Goal: Task Accomplishment & Management: Complete application form

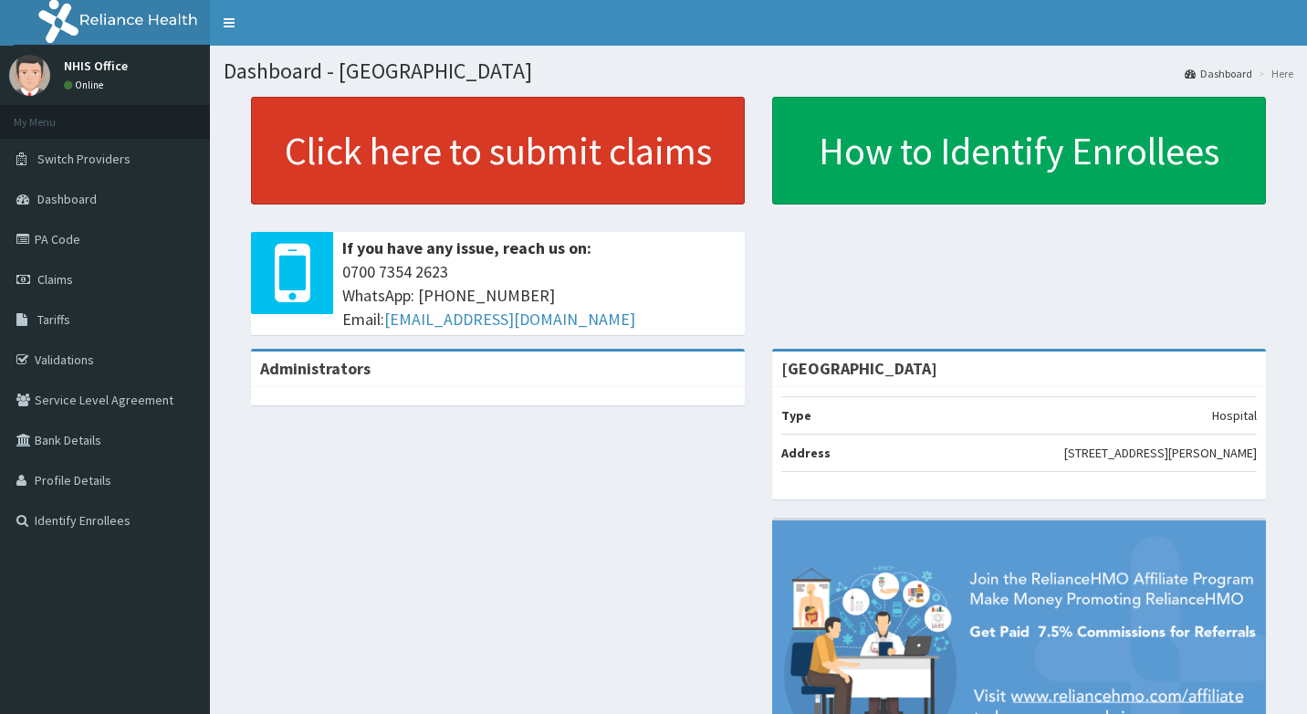
click at [456, 154] on link "Click here to submit claims" at bounding box center [498, 151] width 494 height 108
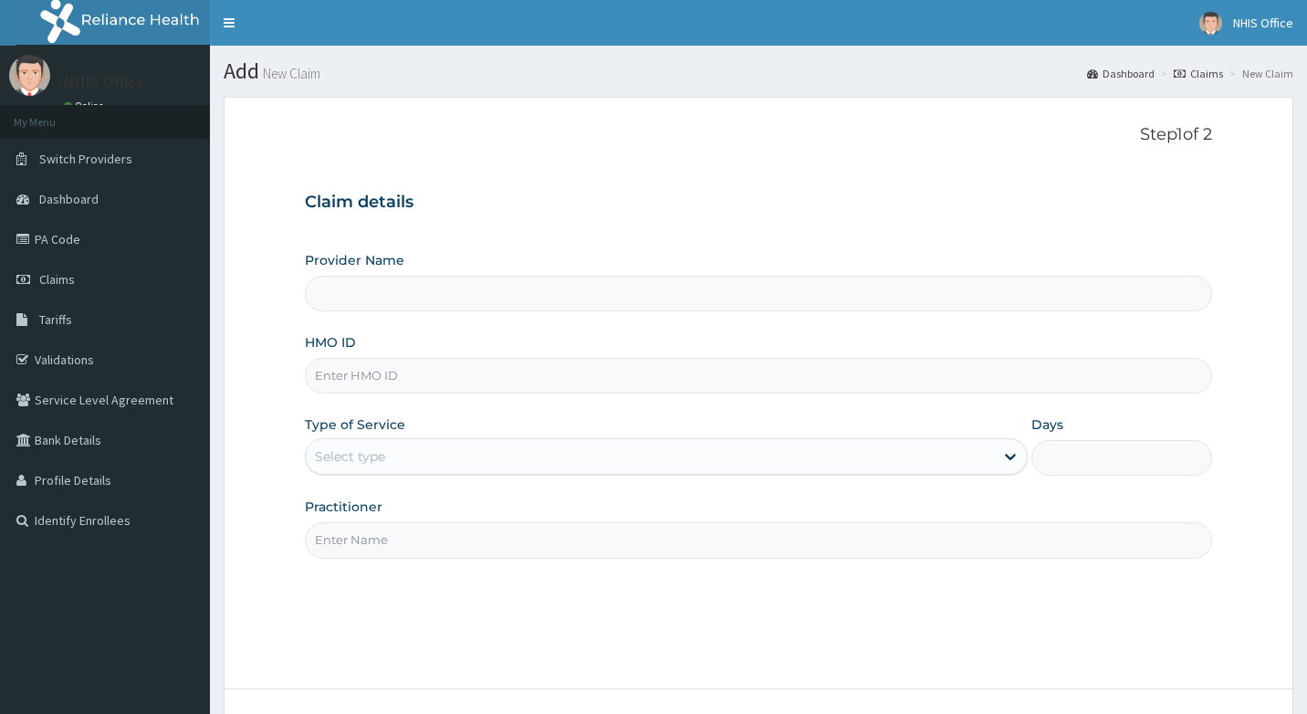
type input "Asokoro District Hospital"
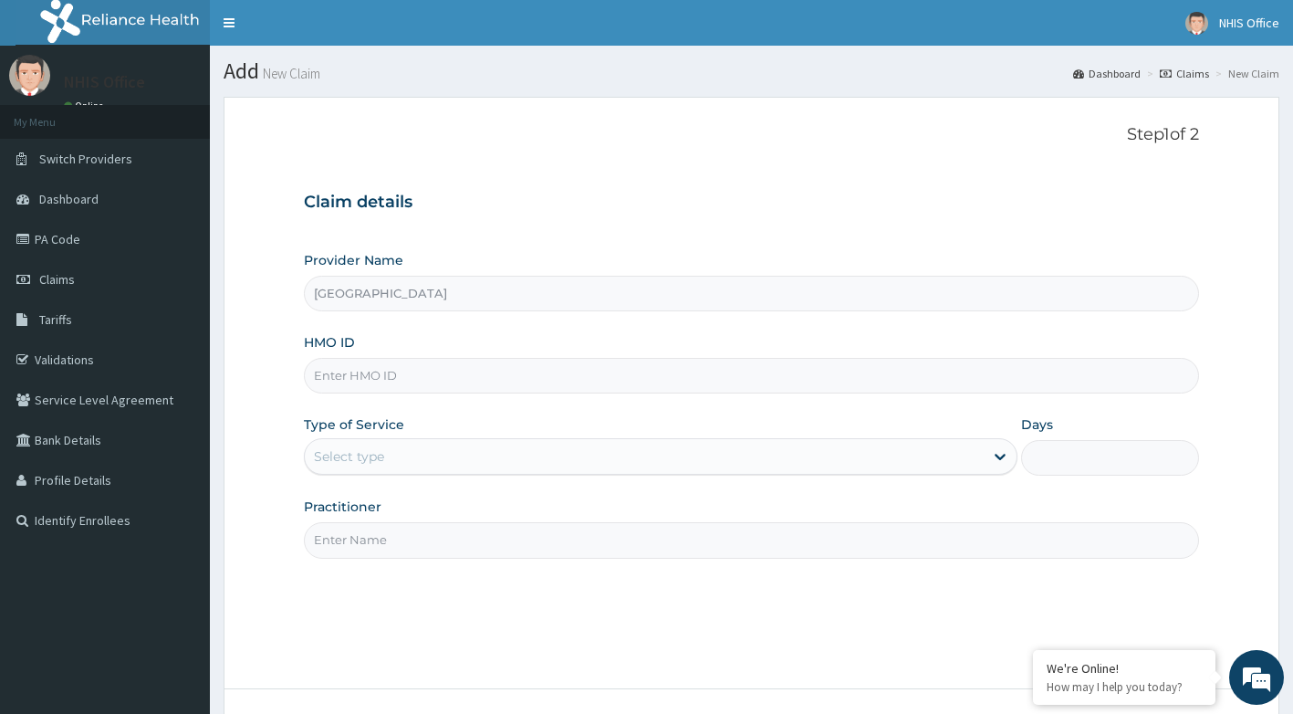
click at [444, 295] on input "[GEOGRAPHIC_DATA]" at bounding box center [752, 294] width 896 height 36
click at [420, 381] on input "HMO ID" at bounding box center [752, 376] width 896 height 36
type input "VCX/10022/A"
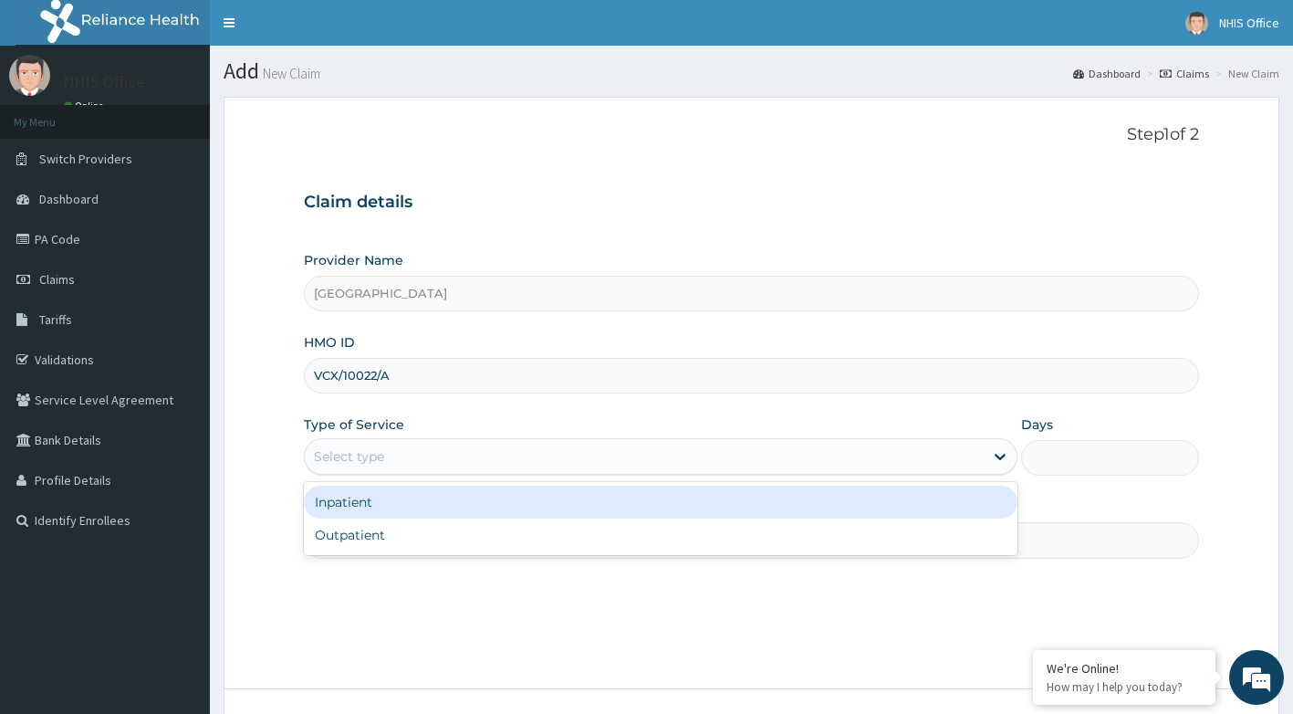
click at [410, 454] on div "Select type" at bounding box center [644, 456] width 679 height 29
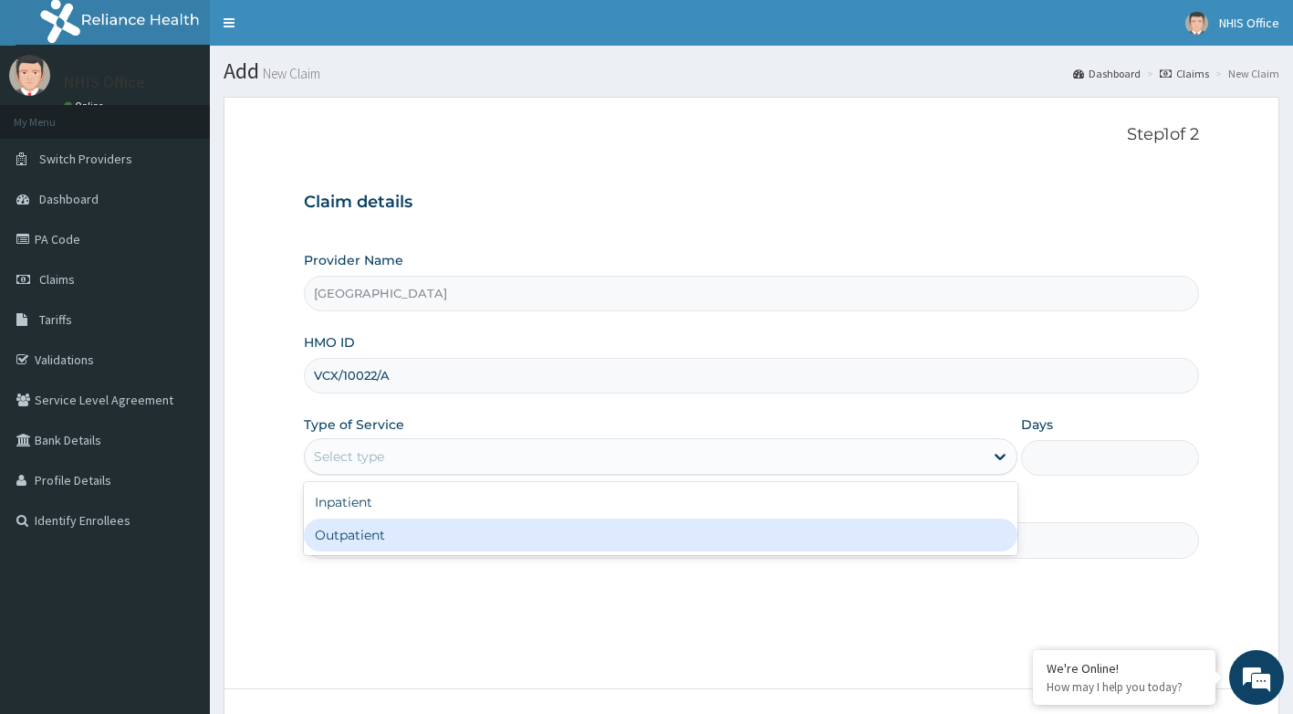
click at [412, 537] on div "Outpatient" at bounding box center [661, 534] width 714 height 33
type input "1"
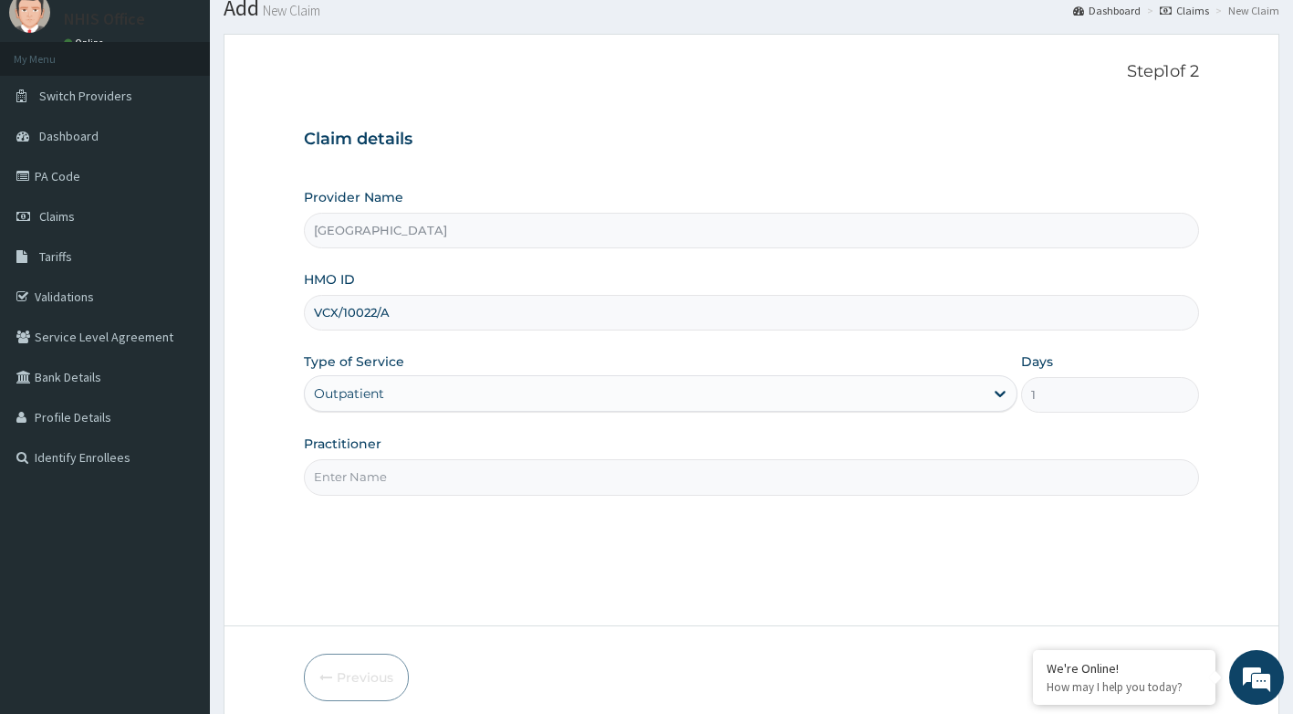
scroll to position [139, 0]
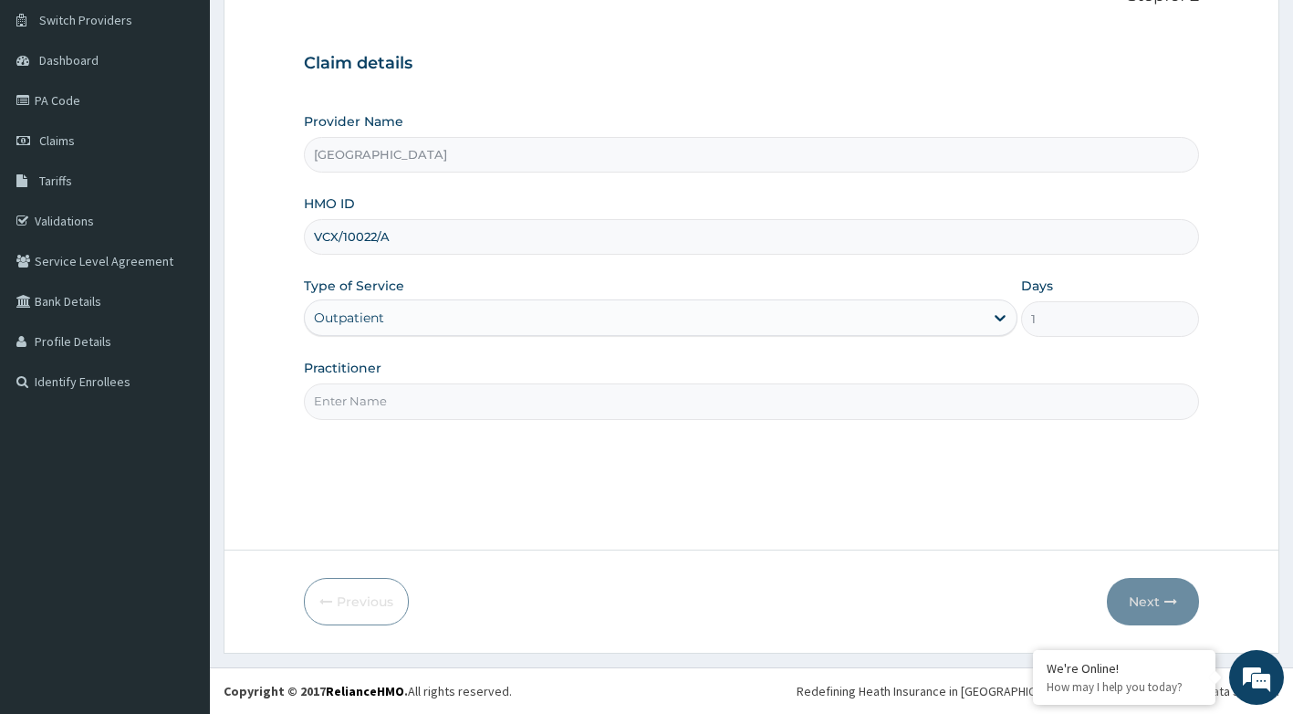
click at [467, 398] on input "Practitioner" at bounding box center [752, 401] width 896 height 36
type input "DR ANI"
click at [1170, 597] on icon "button" at bounding box center [1170, 601] width 13 height 13
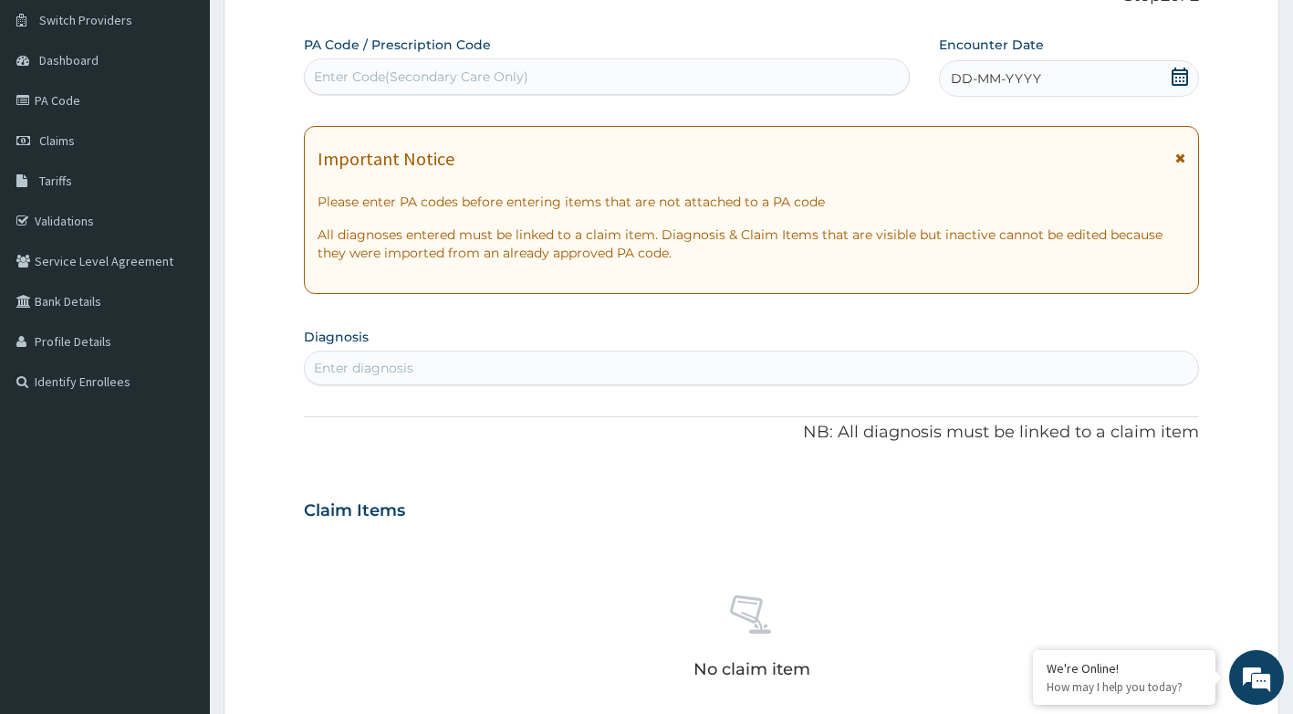
drag, startPoint x: 558, startPoint y: 89, endPoint x: 561, endPoint y: 78, distance: 12.4
click at [558, 89] on div "Enter Code(Secondary Care Only)" at bounding box center [607, 76] width 605 height 29
click at [566, 61] on div "Enter Code(Secondary Care Only)" at bounding box center [607, 76] width 607 height 36
type input "PA/951D4D"
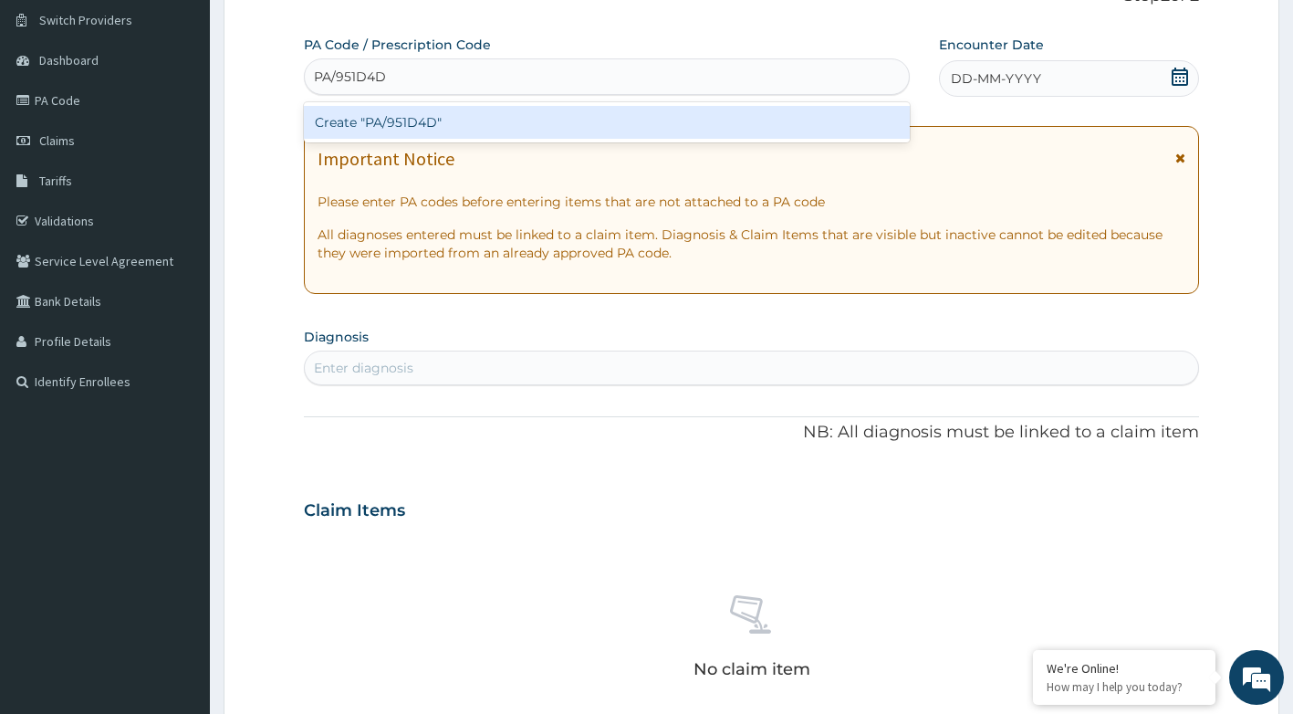
click at [499, 117] on div "Create "PA/951D4D"" at bounding box center [607, 122] width 607 height 33
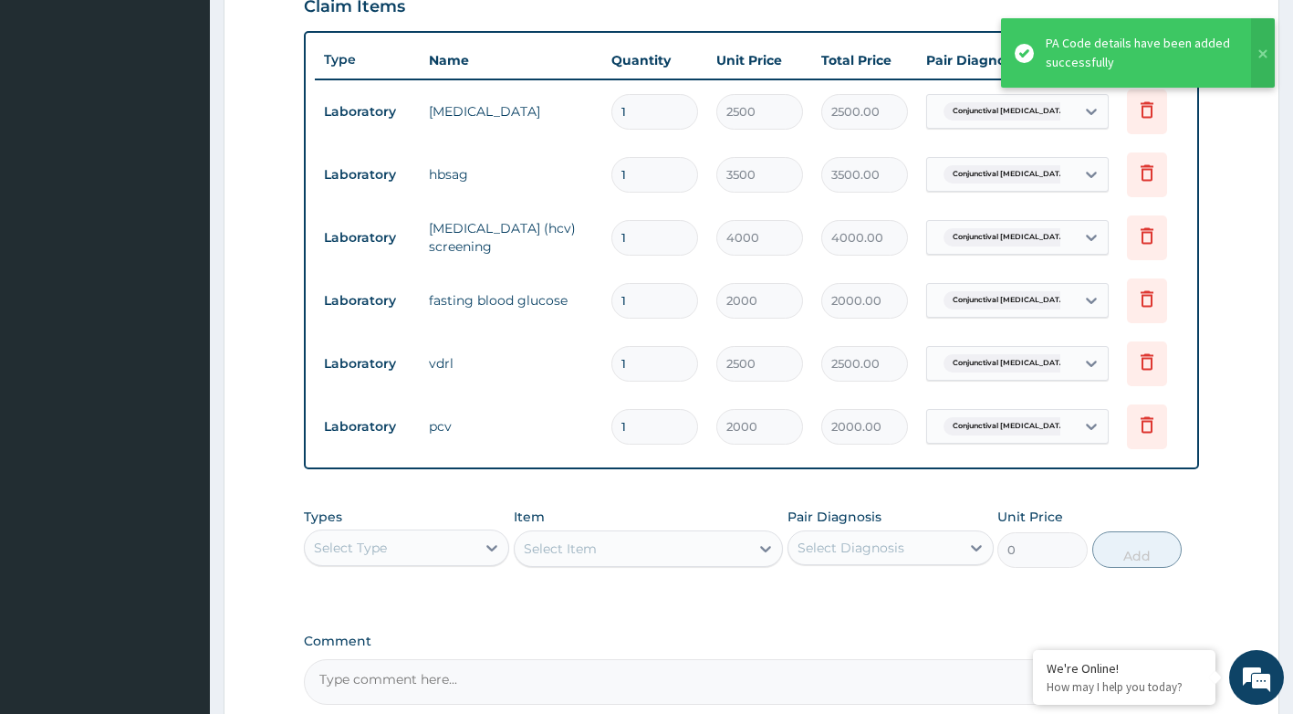
scroll to position [844, 0]
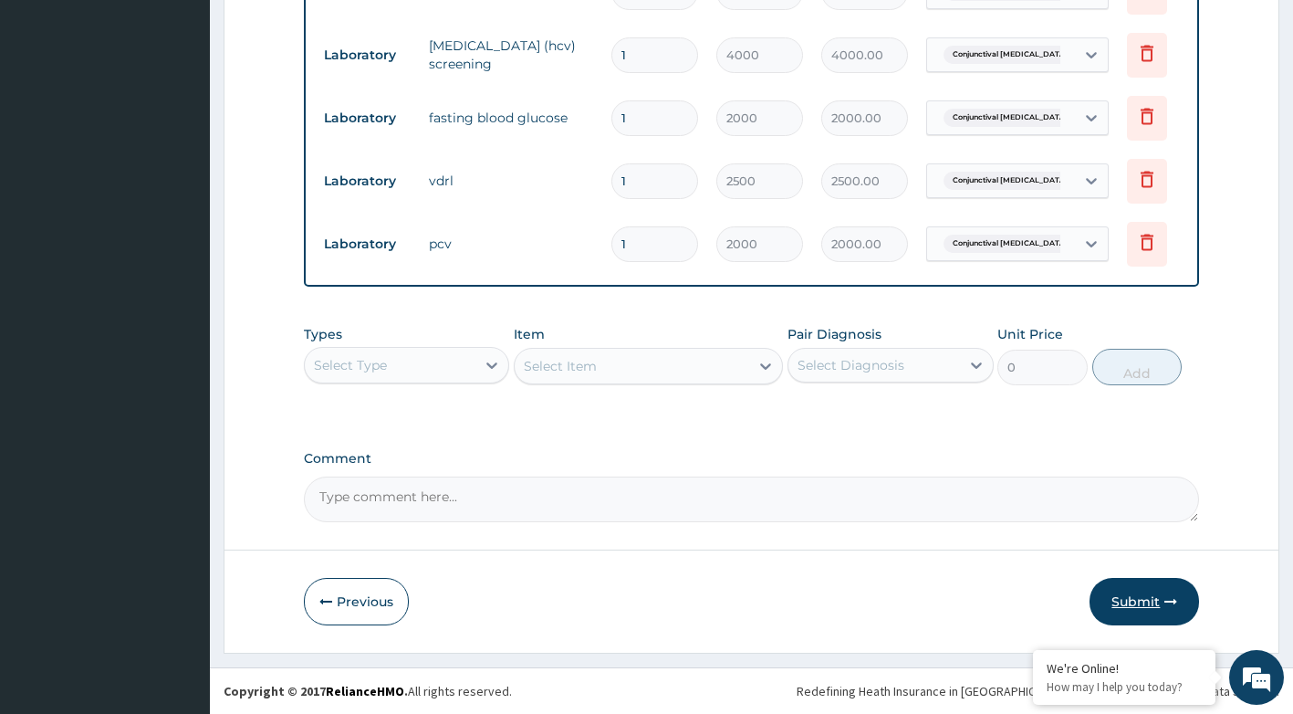
click at [1136, 609] on button "Submit" at bounding box center [1143, 601] width 109 height 47
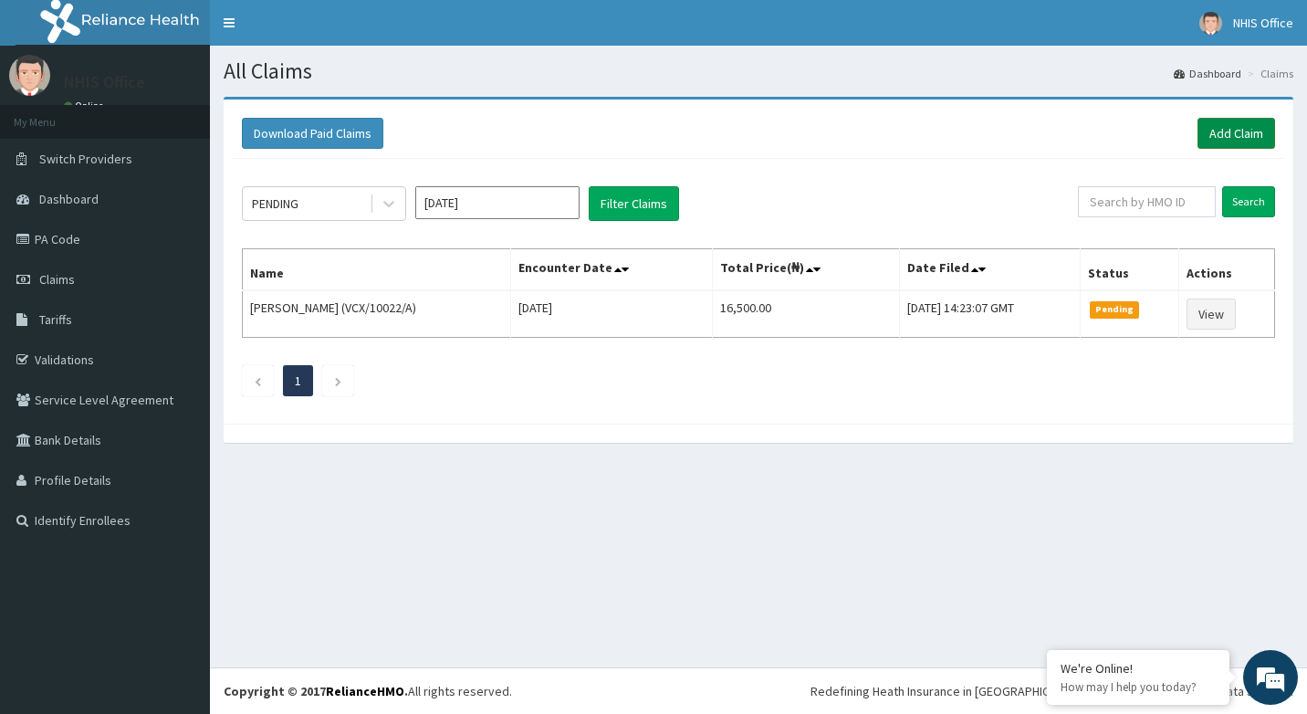
click at [1245, 127] on link "Add Claim" at bounding box center [1236, 133] width 78 height 31
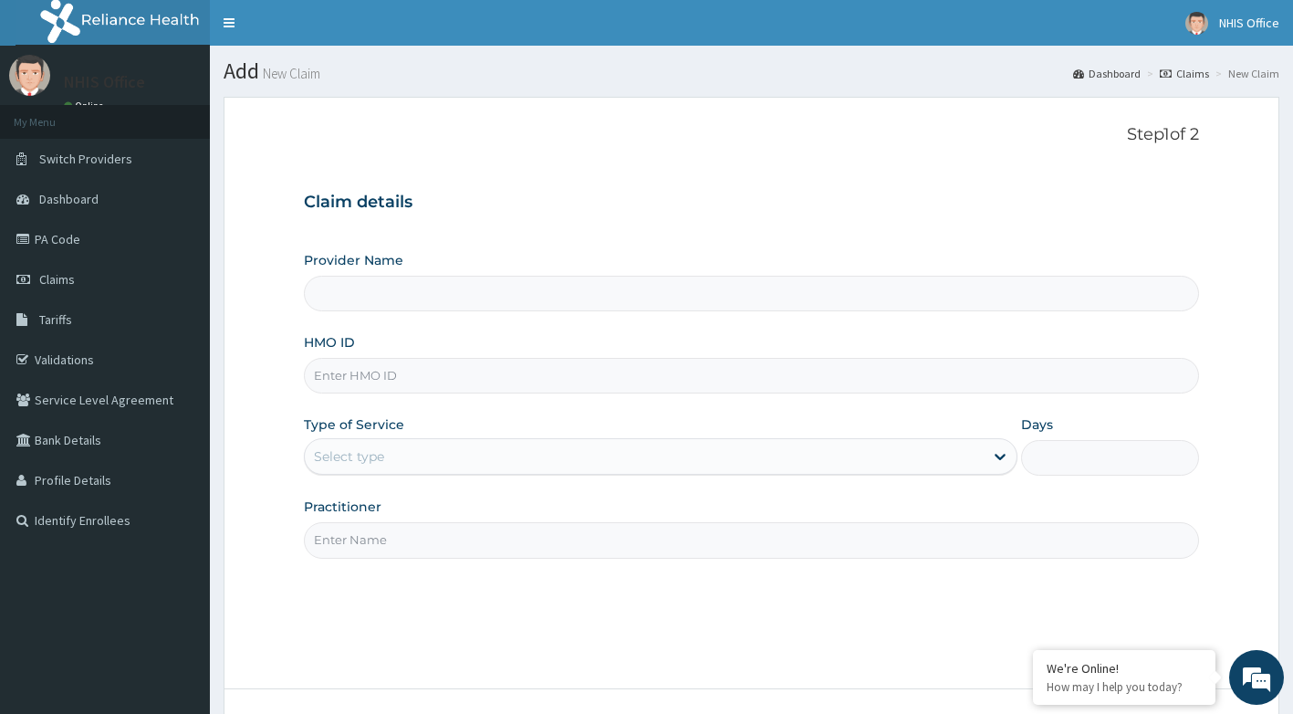
click at [466, 374] on input "HMO ID" at bounding box center [752, 376] width 896 height 36
type input "[GEOGRAPHIC_DATA]"
type input "GVL/10027/A"
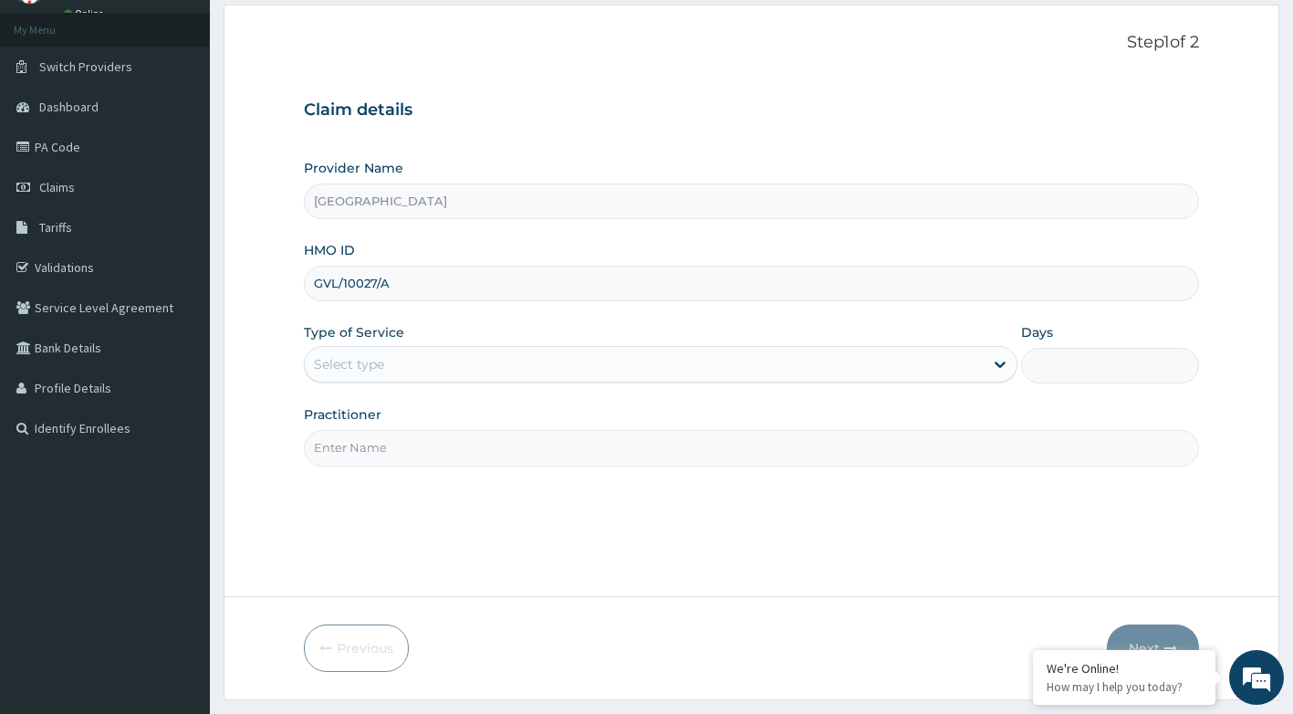
scroll to position [139, 0]
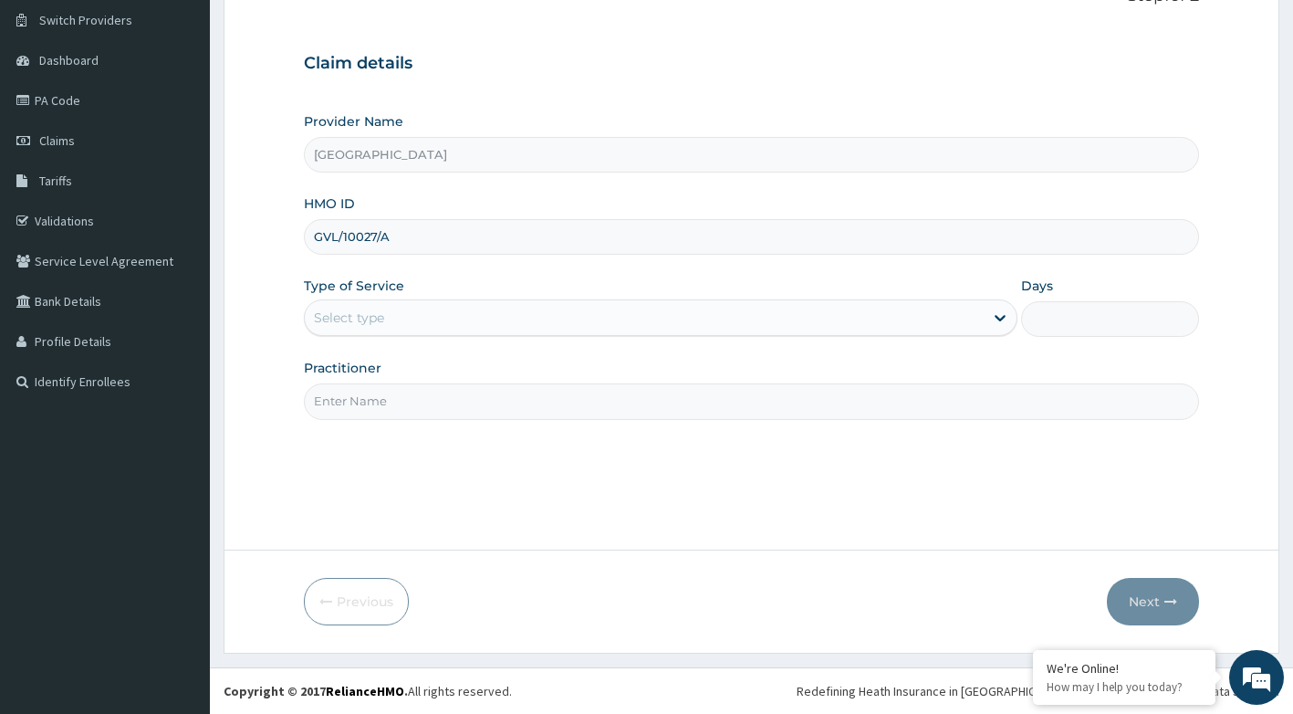
click at [415, 322] on div "Select type" at bounding box center [644, 317] width 679 height 29
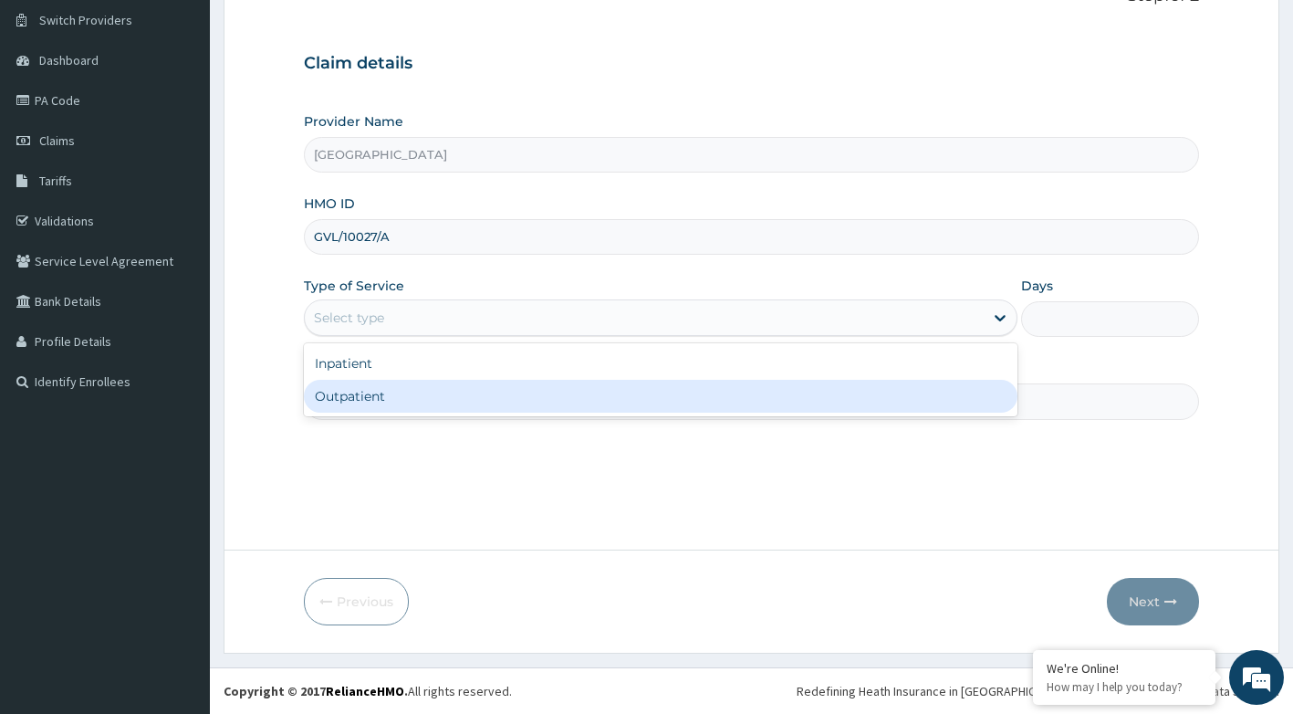
click at [401, 393] on div "Outpatient" at bounding box center [661, 396] width 714 height 33
type input "1"
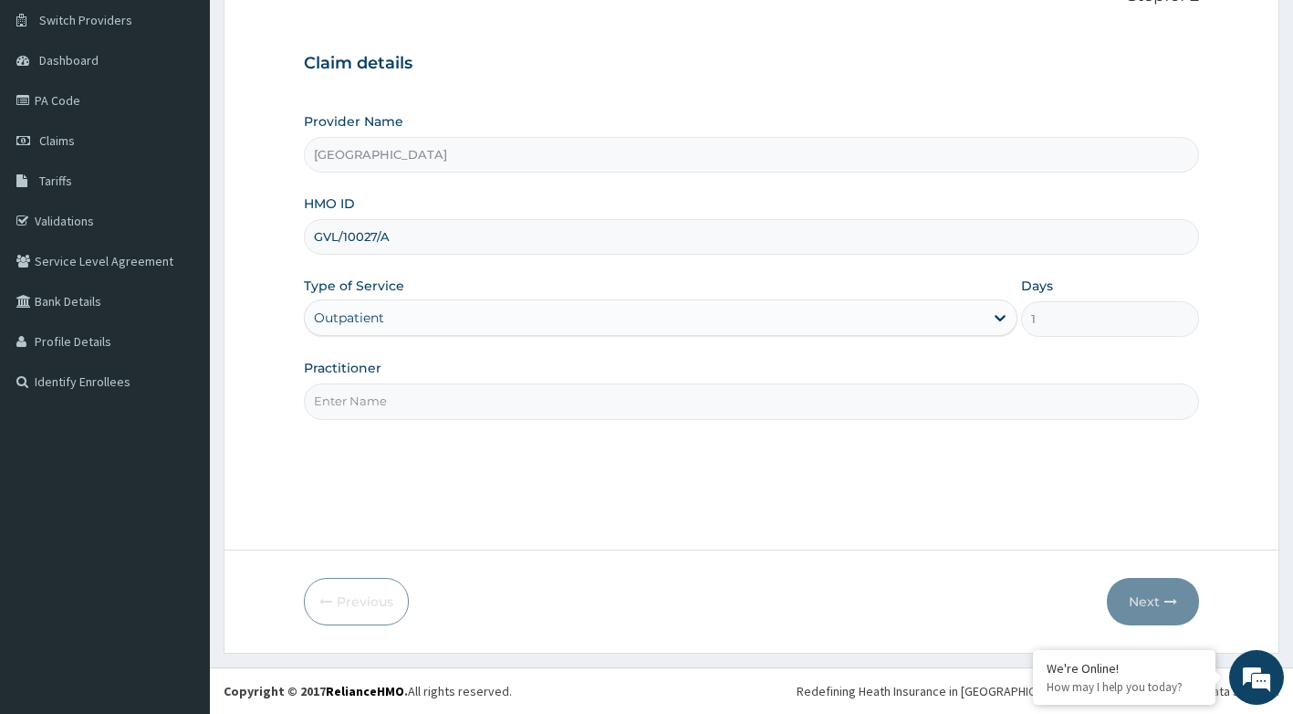
click at [449, 404] on input "Practitioner" at bounding box center [752, 401] width 896 height 36
type input "[PERSON_NAME]"
click at [1127, 602] on button "Next" at bounding box center [1153, 601] width 92 height 47
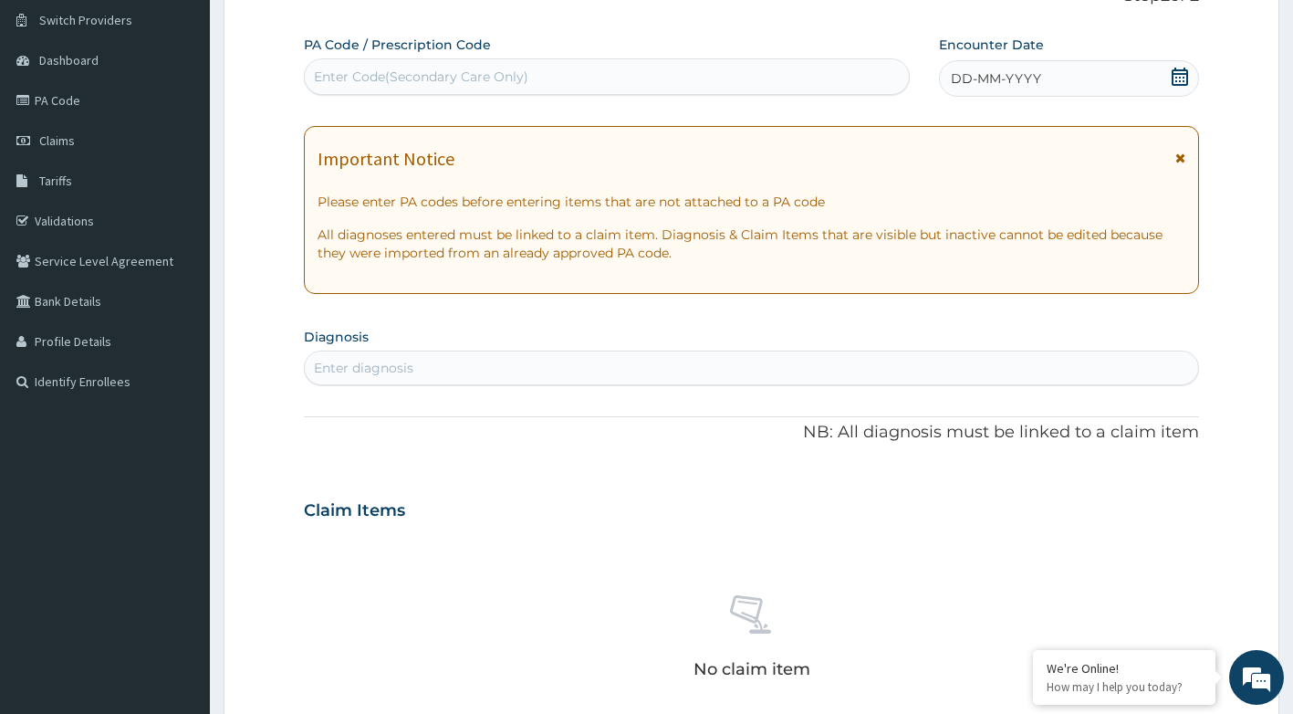
click at [463, 68] on div "Enter Code(Secondary Care Only)" at bounding box center [421, 77] width 214 height 18
type input "PA/4BE676"
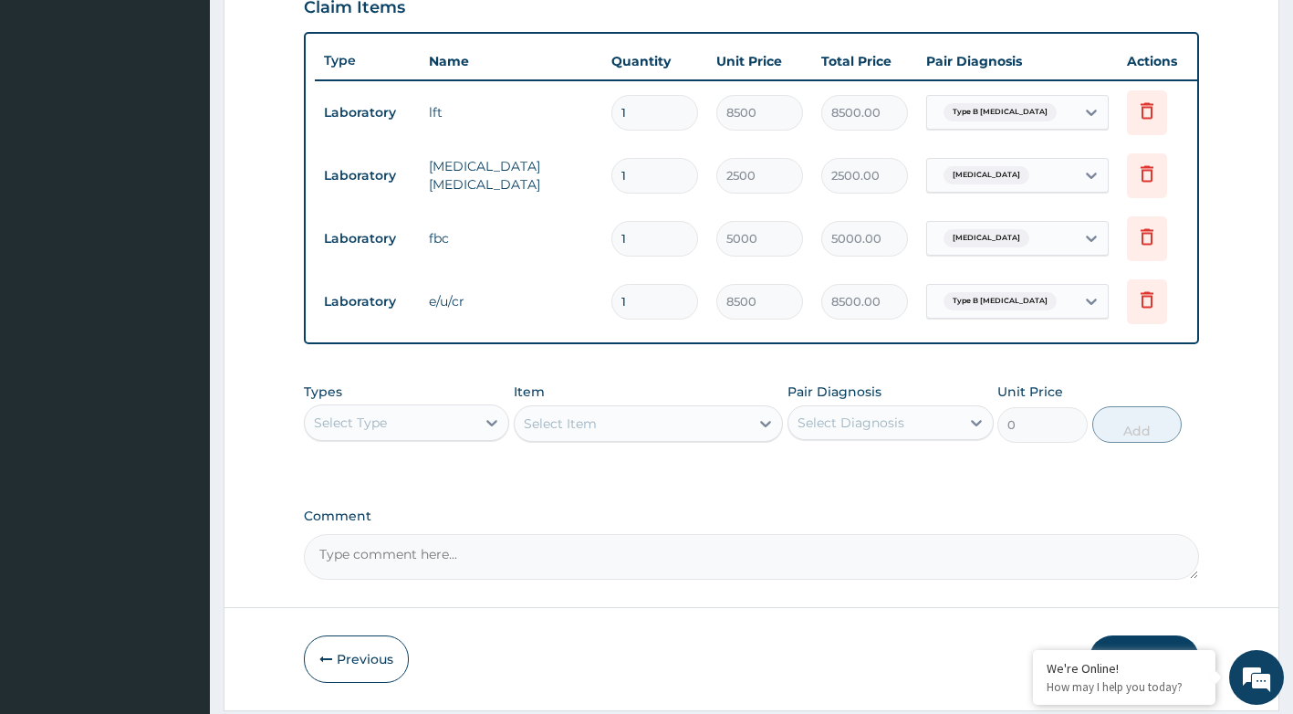
scroll to position [718, 0]
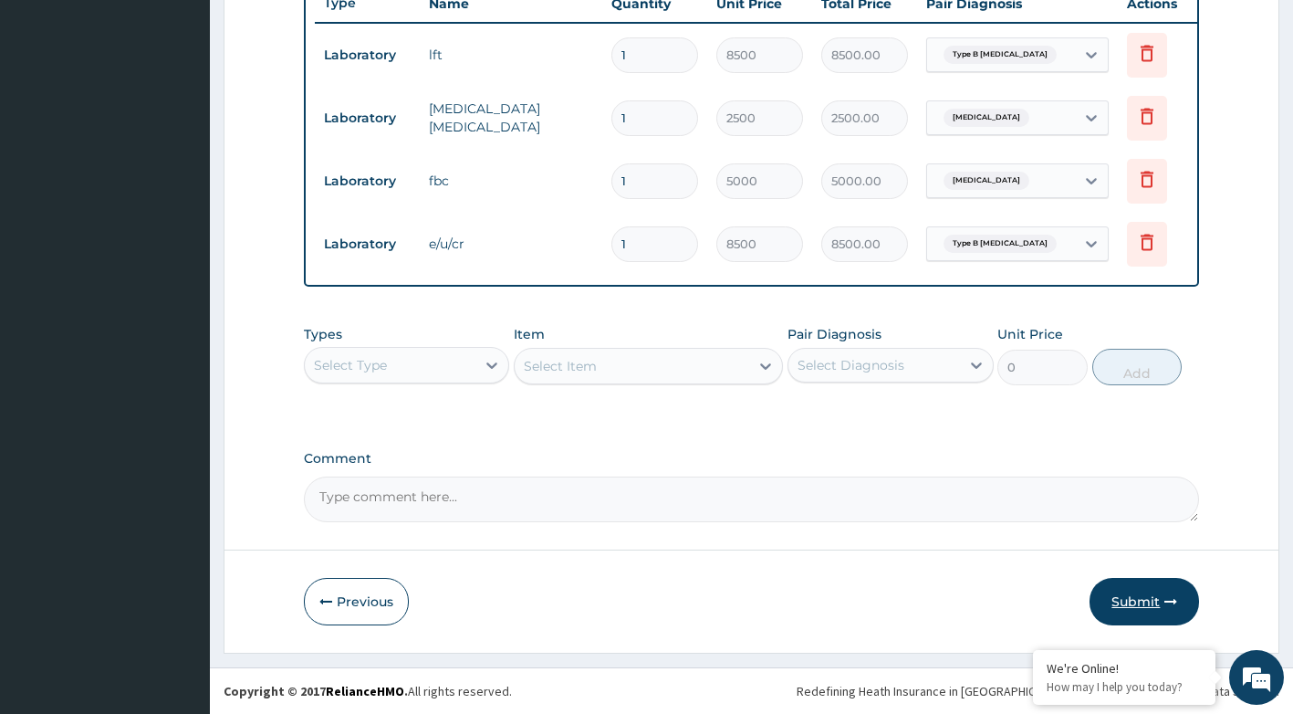
click at [1134, 599] on button "Submit" at bounding box center [1143, 601] width 109 height 47
